Goal: Task Accomplishment & Management: Manage account settings

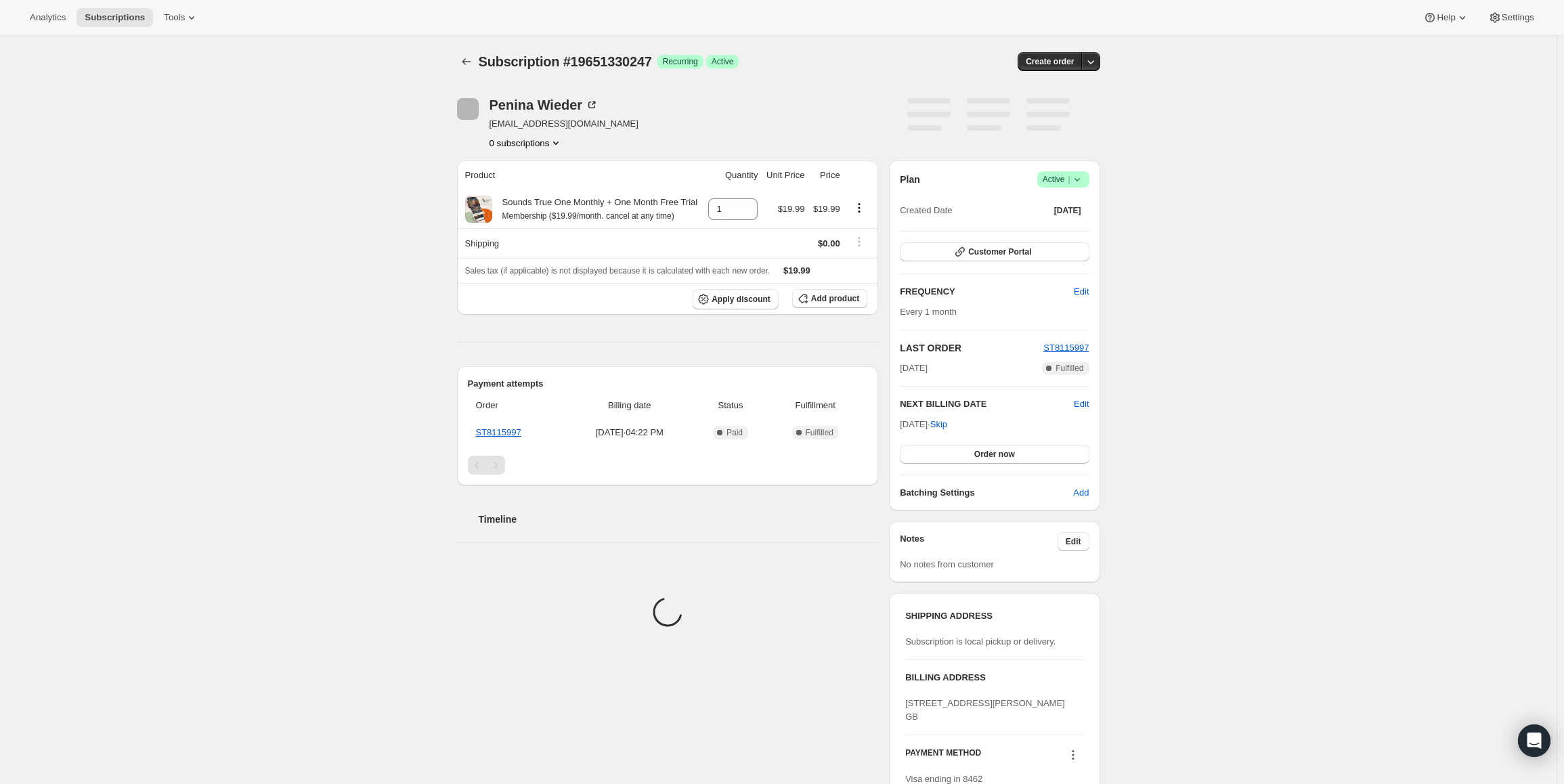
click at [1054, 181] on span "Active |" at bounding box center [1063, 179] width 41 height 13
click at [1043, 202] on span "Pause subscription" at bounding box center [1066, 206] width 74 height 10
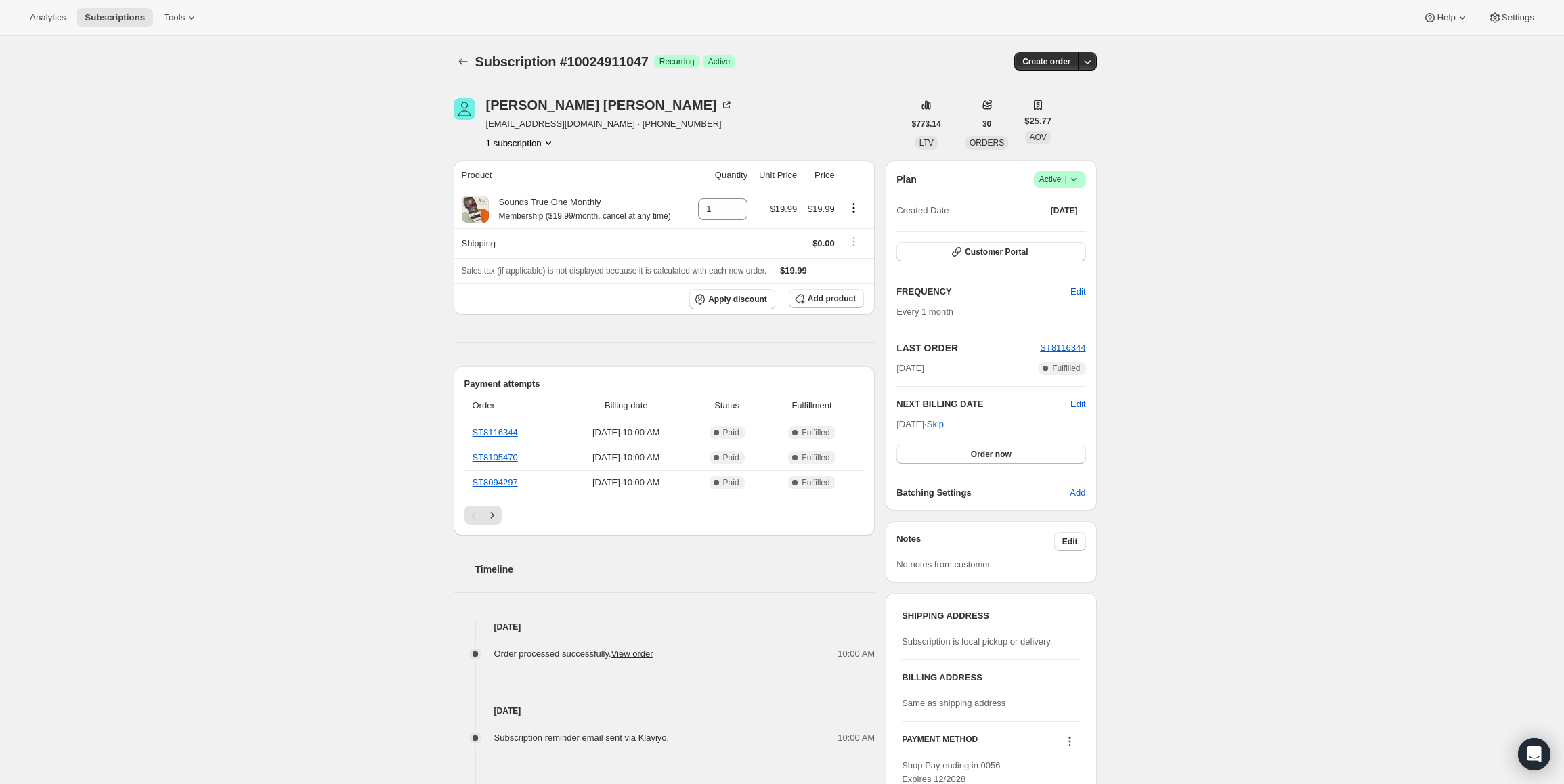
click at [1074, 183] on icon at bounding box center [1074, 179] width 13 height 13
click at [1056, 231] on span "Cancel subscription" at bounding box center [1064, 229] width 76 height 10
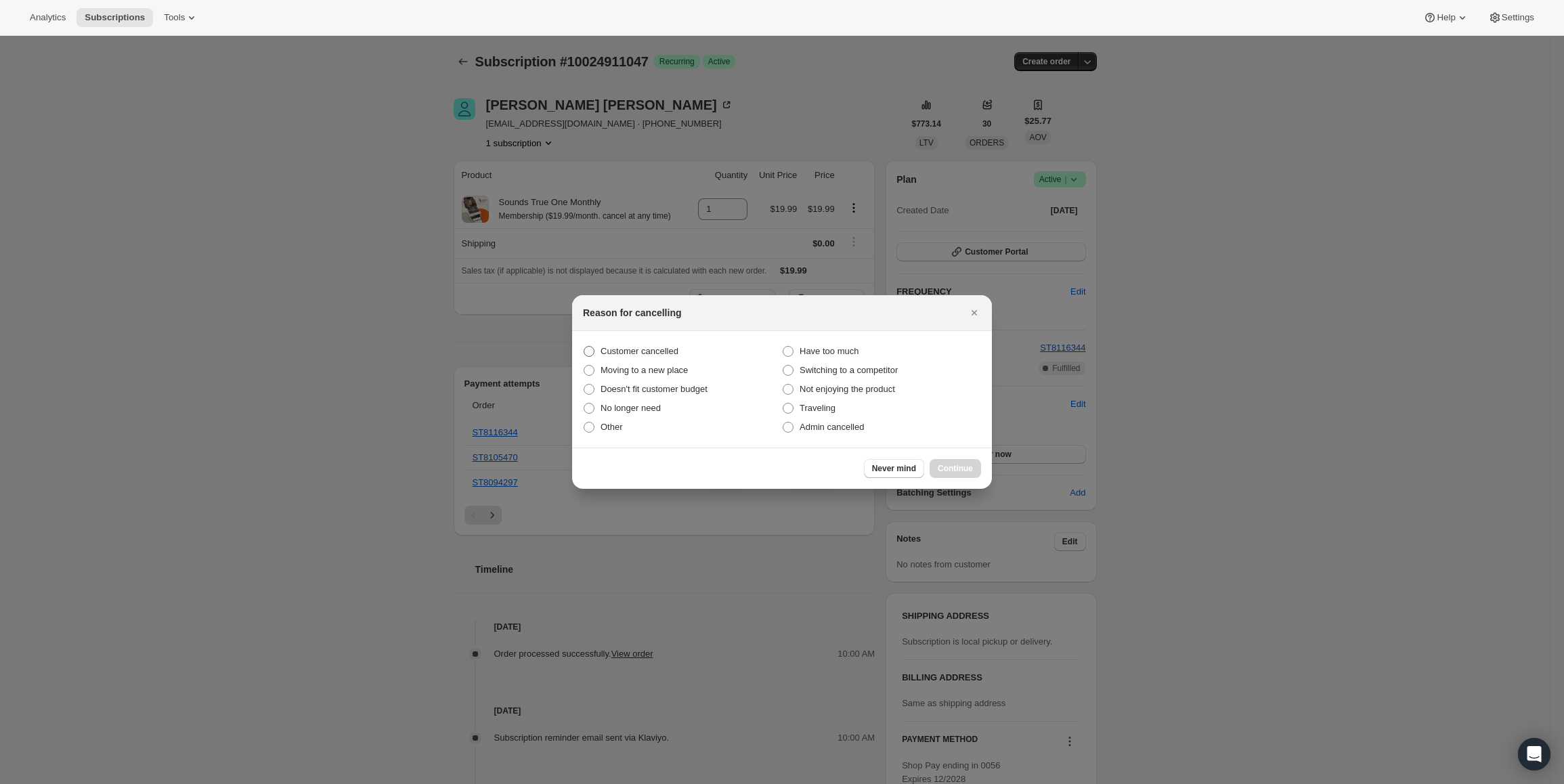
click at [661, 349] on span "Customer cancelled" at bounding box center [639, 351] width 78 height 10
click at [584, 346] on input "Customer cancelled" at bounding box center [583, 346] width 1 height 1
radio input "true"
drag, startPoint x: 970, startPoint y: 479, endPoint x: 952, endPoint y: 462, distance: 24.8
click at [968, 477] on div "Never mind Continue" at bounding box center [782, 468] width 420 height 41
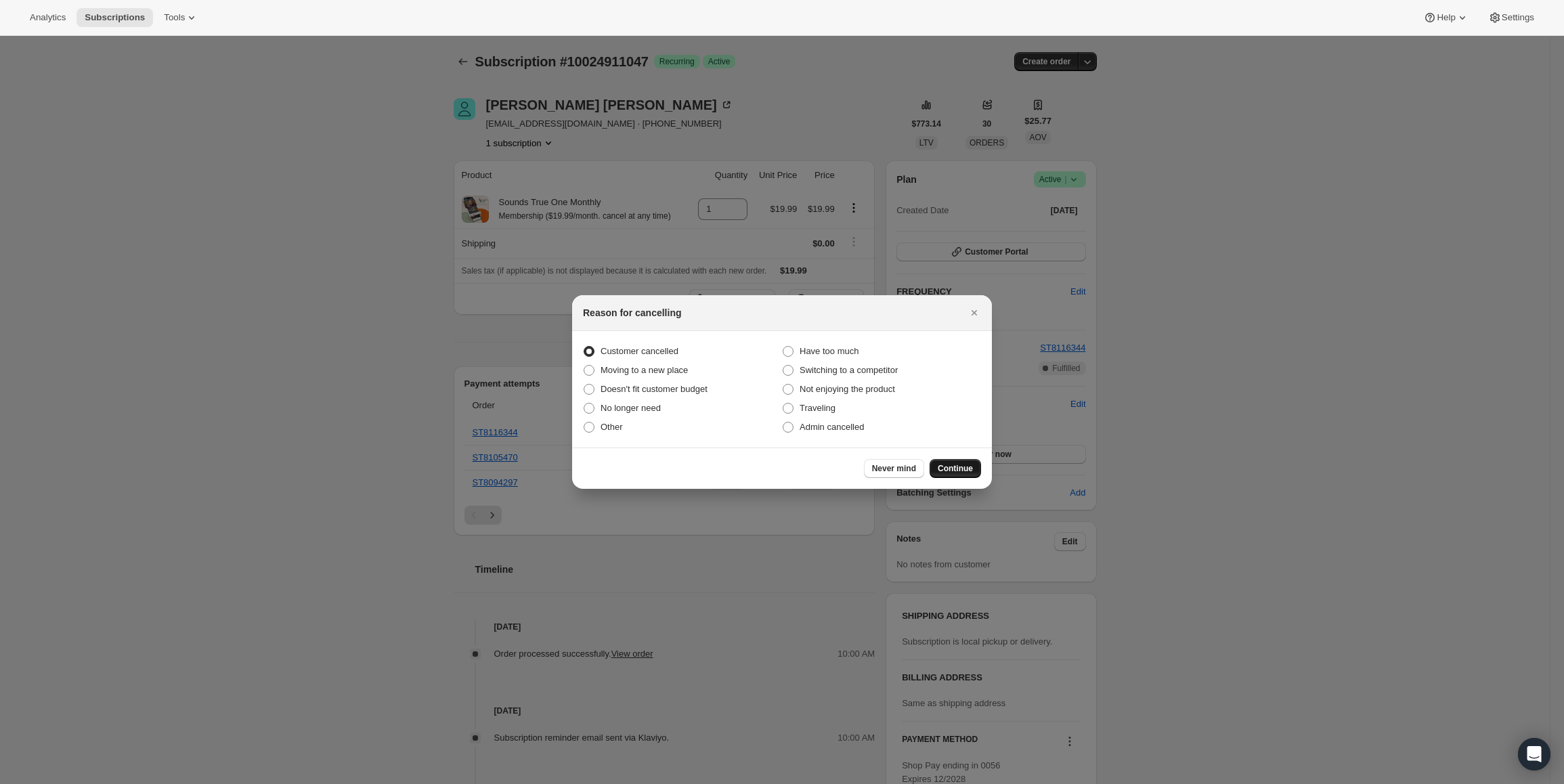
click at [951, 461] on button "Continue" at bounding box center [955, 468] width 51 height 19
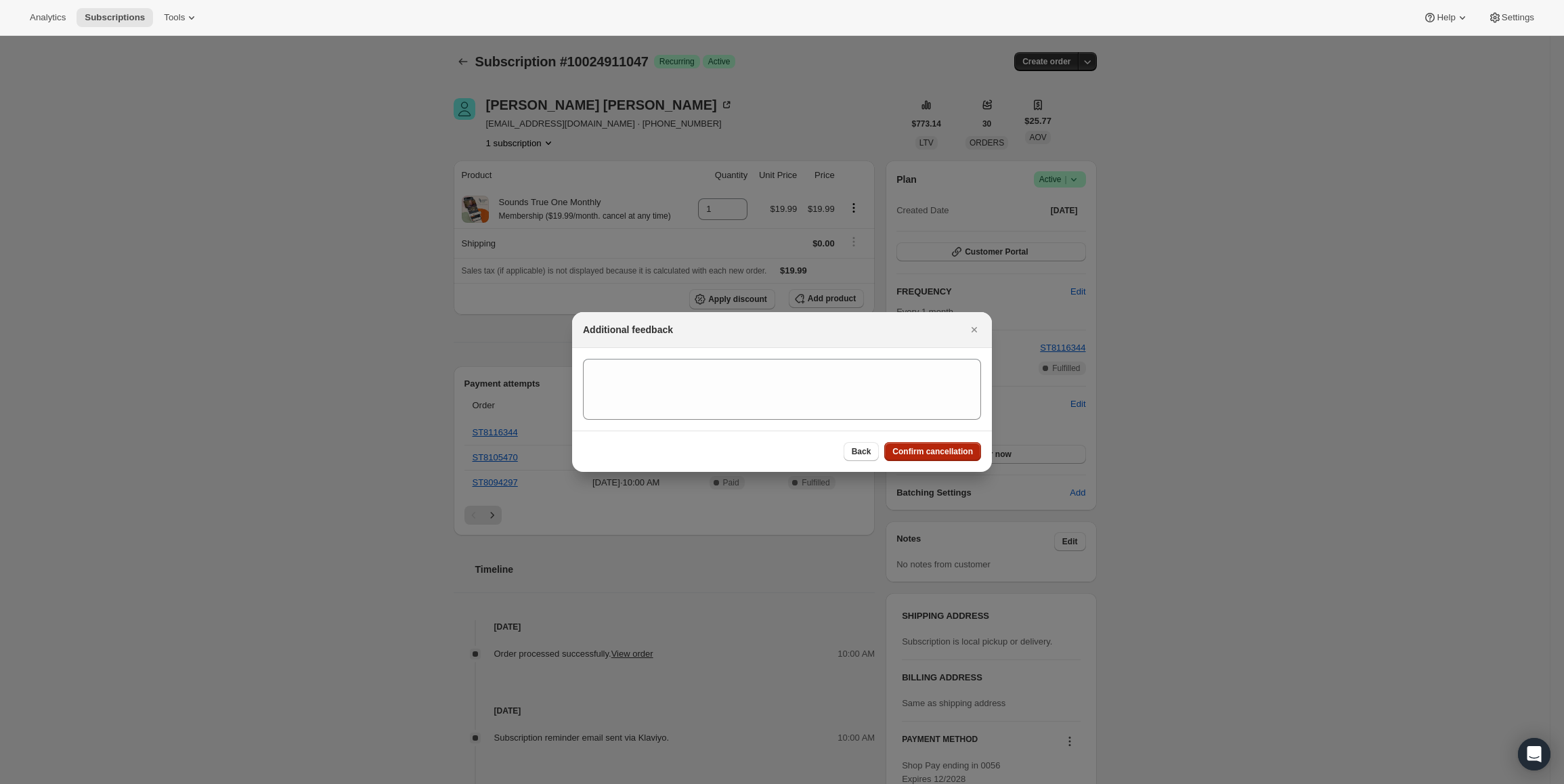
click at [948, 455] on span "Confirm cancellation" at bounding box center [932, 451] width 80 height 11
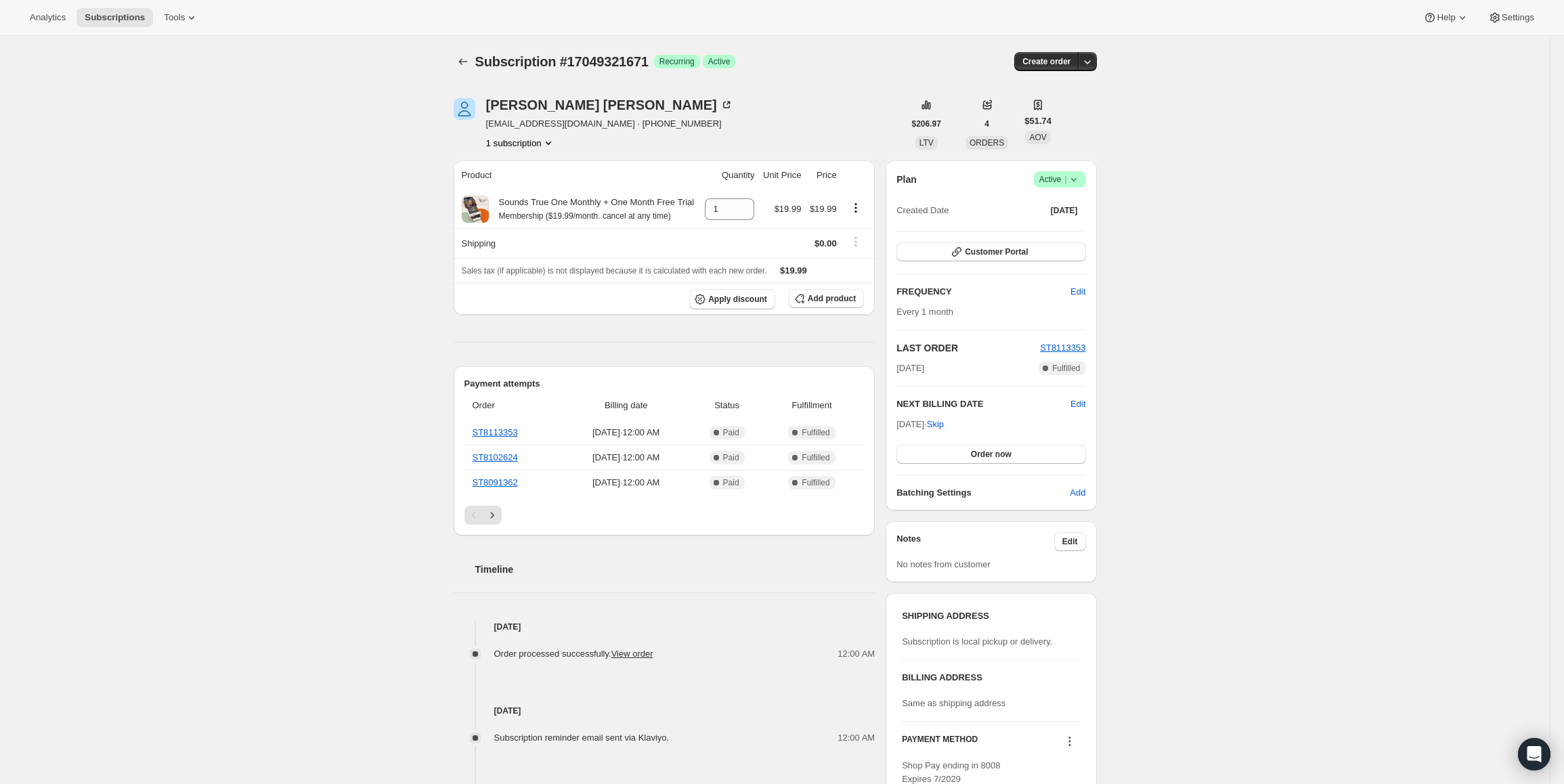
click at [1085, 182] on span "Success Active |" at bounding box center [1059, 179] width 52 height 16
click at [1064, 224] on span "Cancel subscription" at bounding box center [1064, 229] width 76 height 10
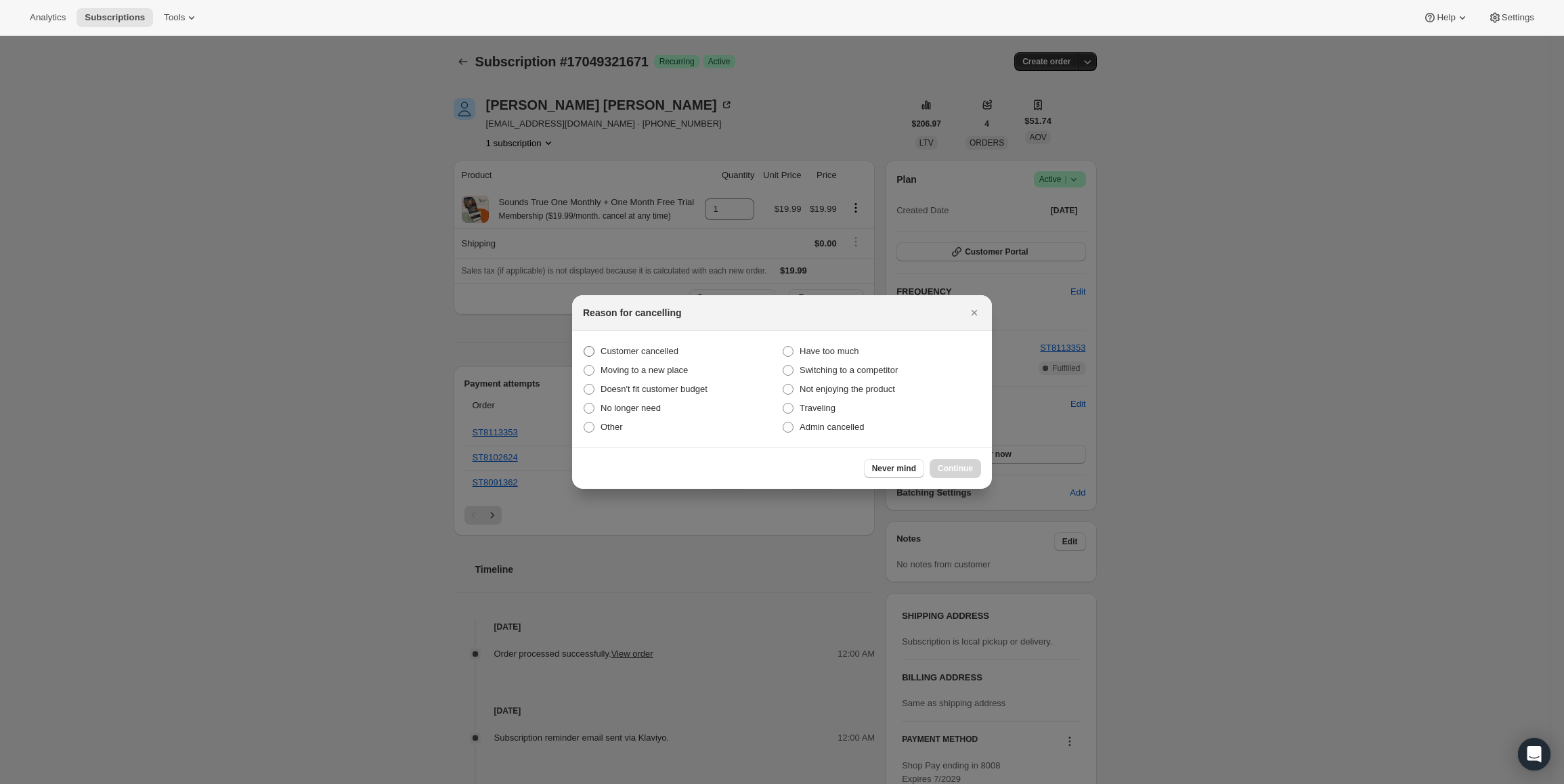
drag, startPoint x: 627, startPoint y: 363, endPoint x: 631, endPoint y: 352, distance: 11.7
click at [627, 362] on label "Moving to a new place" at bounding box center [682, 370] width 199 height 19
click at [584, 365] on input "Moving to a new place" at bounding box center [583, 365] width 1 height 1
radio input "true"
click at [631, 352] on span "Customer cancelled" at bounding box center [639, 351] width 78 height 10
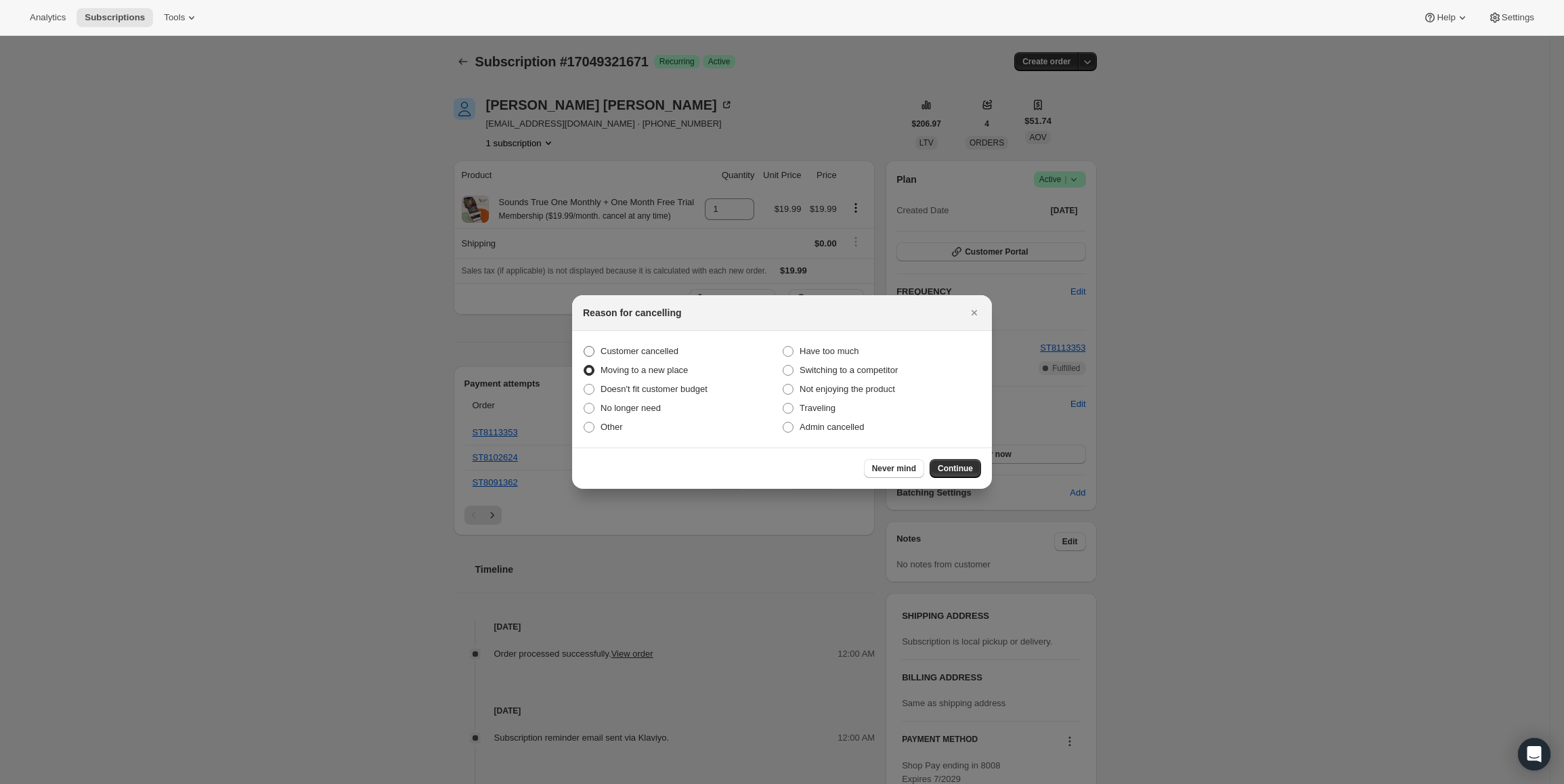
click at [584, 346] on input "Customer cancelled" at bounding box center [583, 346] width 1 height 1
radio input "true"
radio input "false"
click at [968, 473] on span "Continue" at bounding box center [955, 468] width 35 height 11
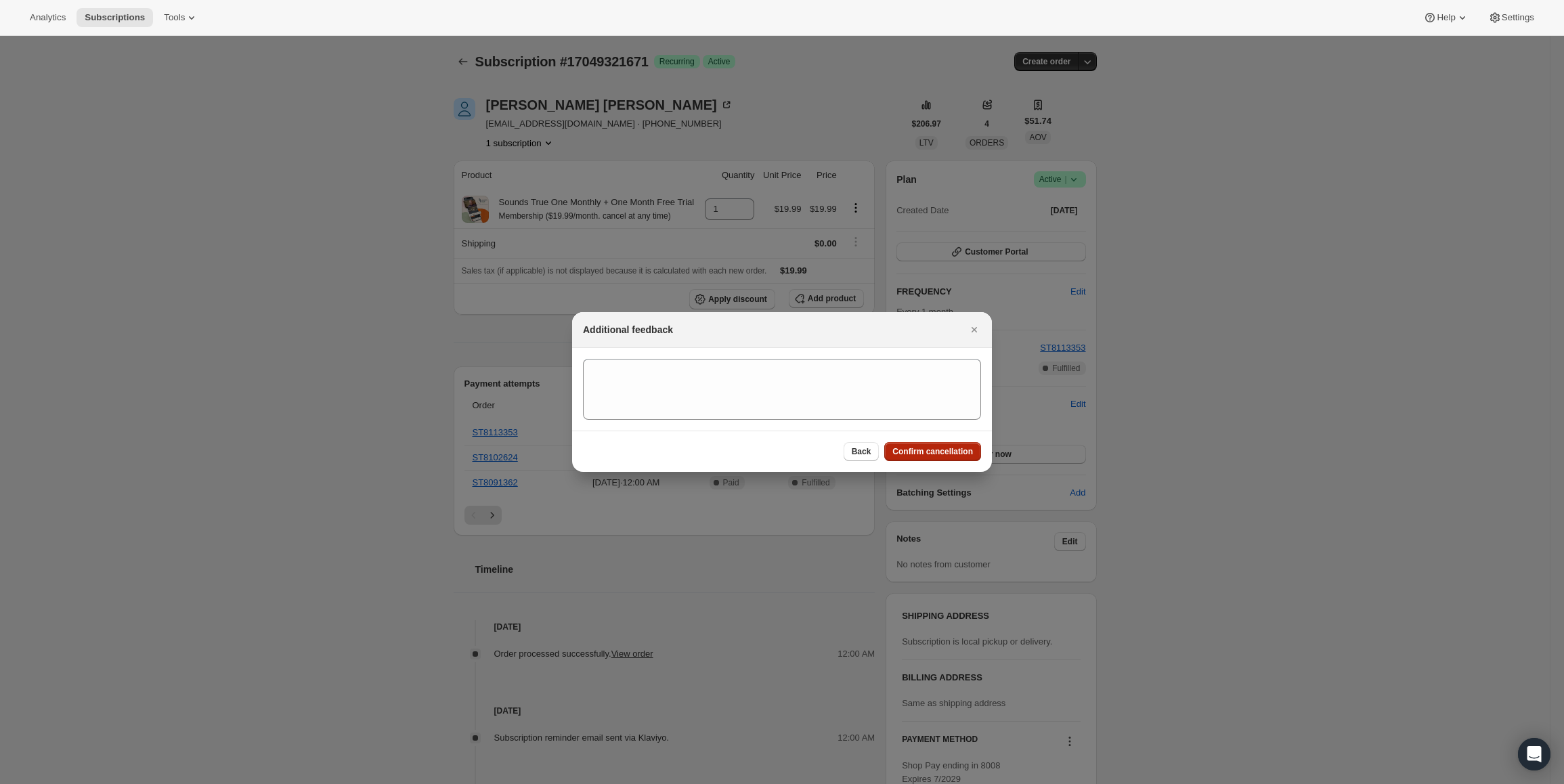
click at [958, 457] on button "Confirm cancellation" at bounding box center [932, 451] width 97 height 19
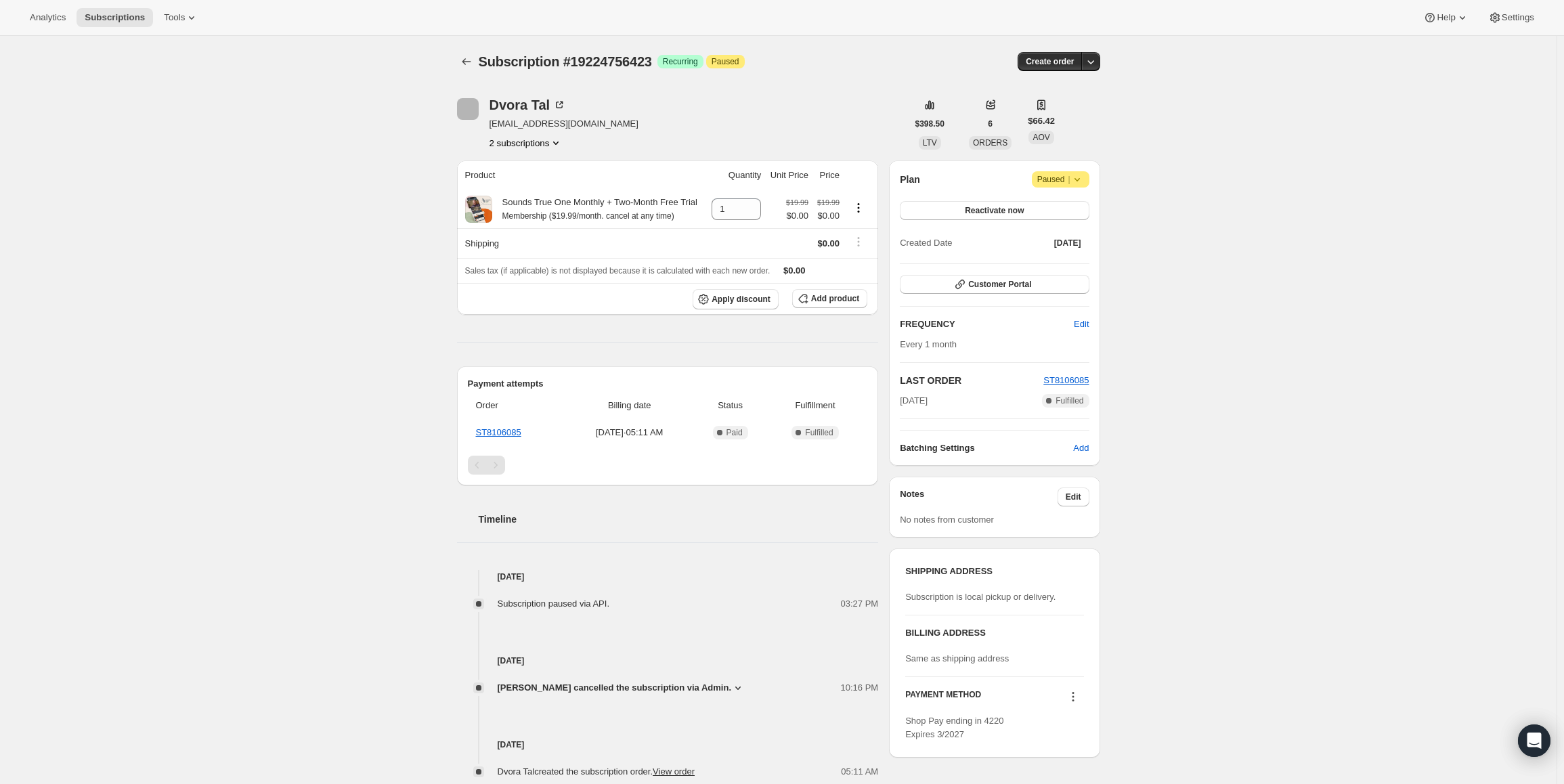
click at [1054, 182] on span "Paused |" at bounding box center [1060, 179] width 47 height 13
click at [1048, 205] on span "Cancel subscription" at bounding box center [1064, 206] width 76 height 10
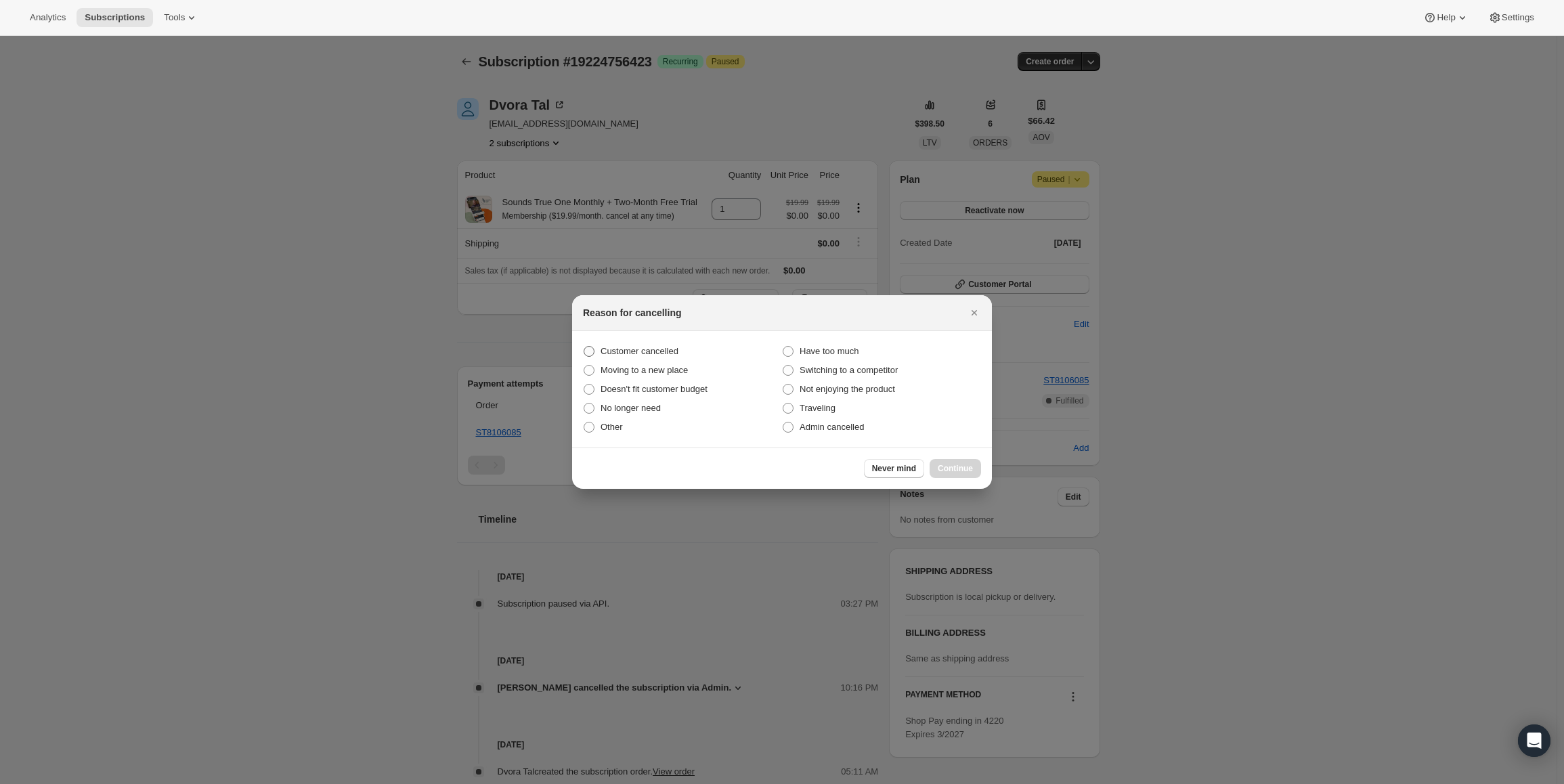
click at [649, 342] on label "Customer cancelled" at bounding box center [682, 351] width 199 height 19
click at [584, 346] on input "Customer cancelled" at bounding box center [583, 346] width 1 height 1
radio input "true"
click at [955, 458] on div "Never mind Continue" at bounding box center [782, 468] width 420 height 41
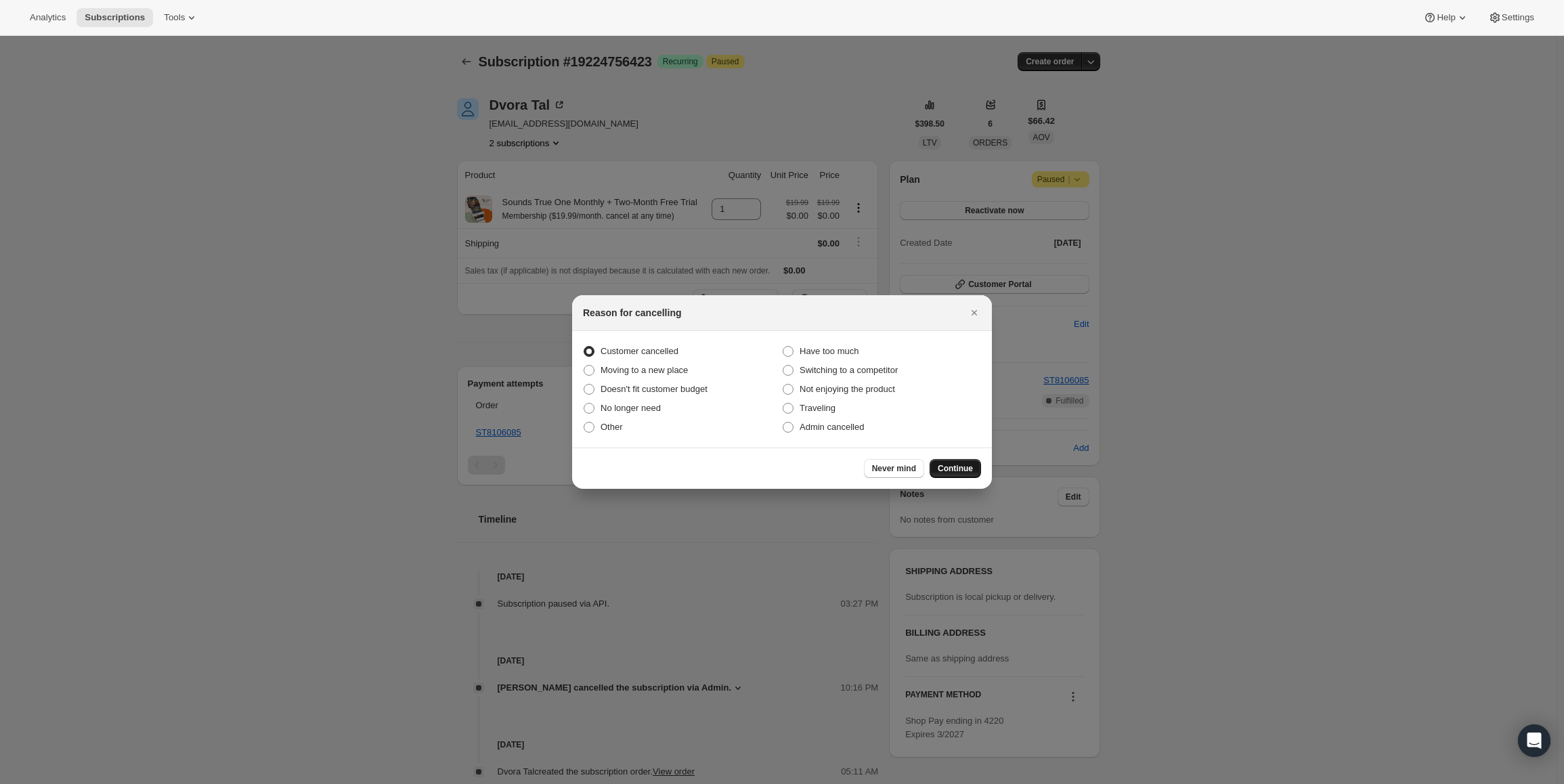
click at [952, 466] on span "Continue" at bounding box center [955, 468] width 35 height 11
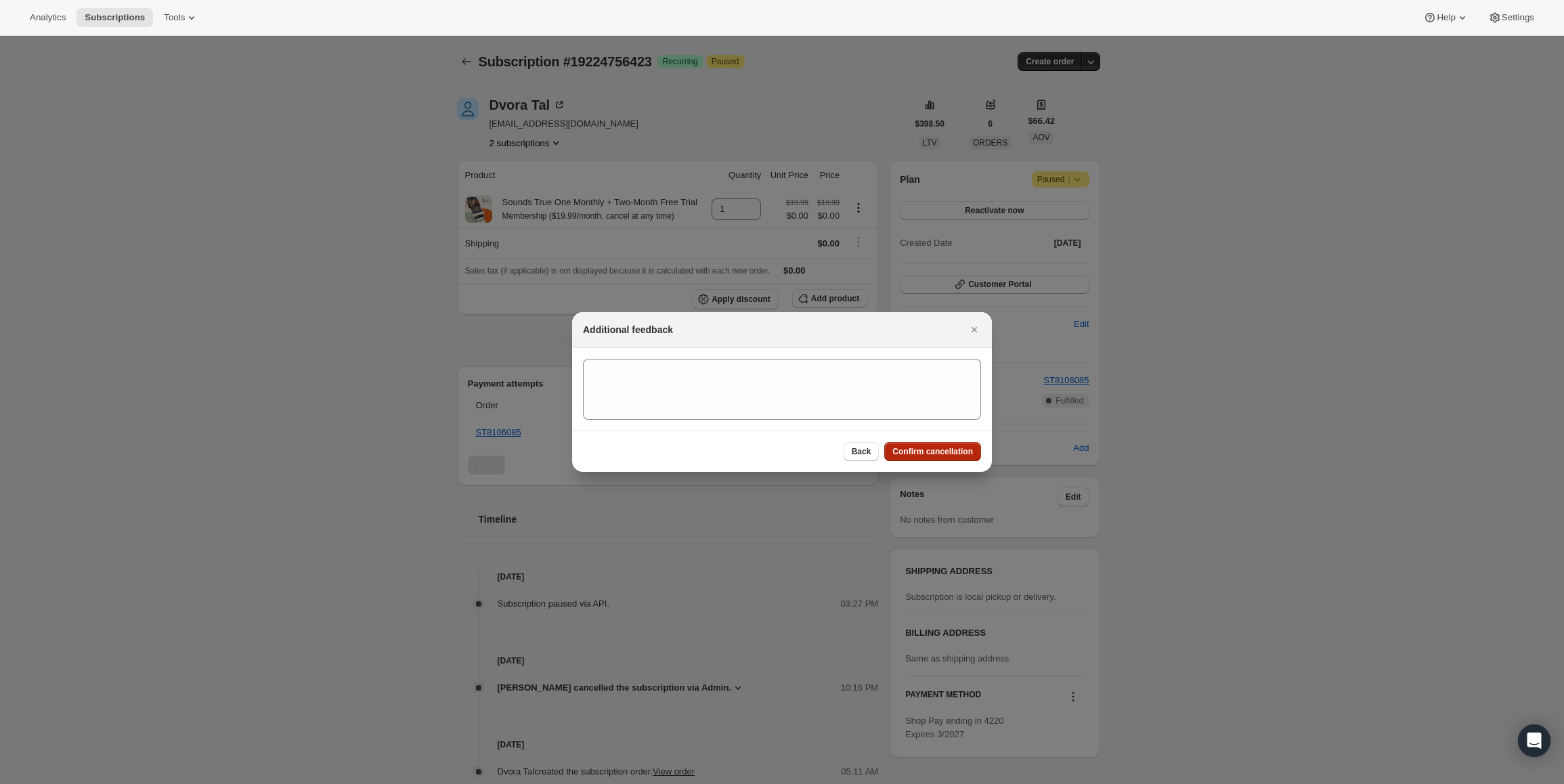
click at [937, 442] on button "Confirm cancellation" at bounding box center [932, 451] width 97 height 19
